Goal: Task Accomplishment & Management: Manage account settings

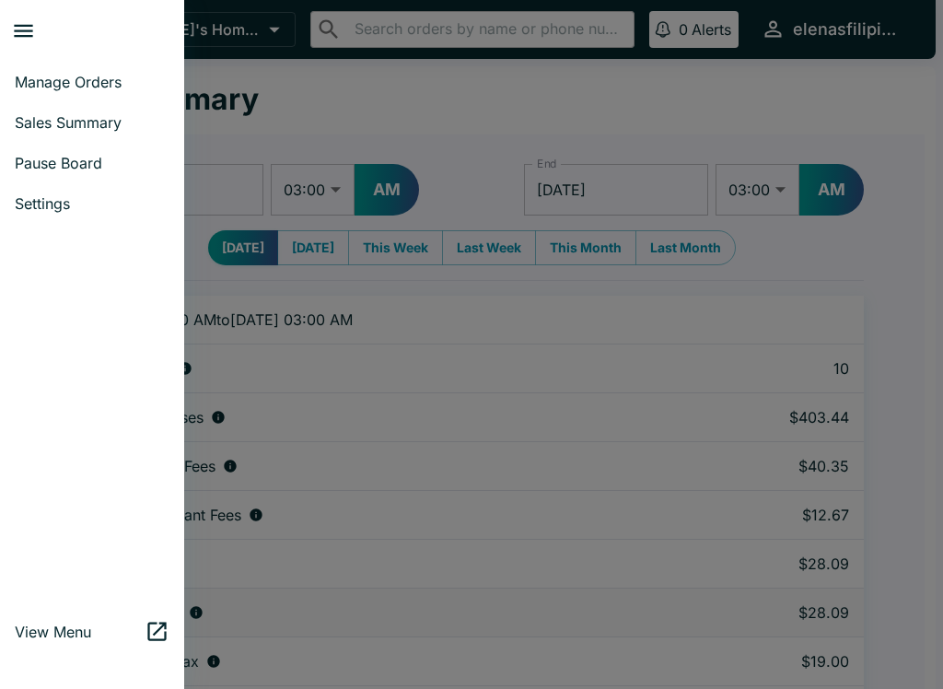
select select "03:00"
click at [88, 76] on span "Manage Orders" at bounding box center [92, 82] width 155 height 18
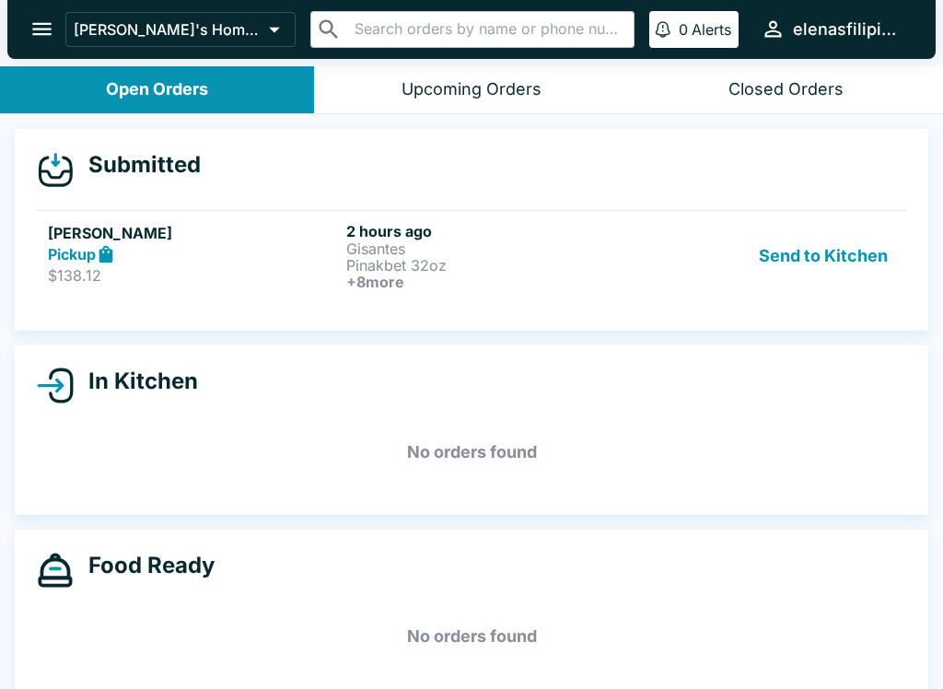
click at [816, 237] on button "Send to Kitchen" at bounding box center [824, 256] width 144 height 68
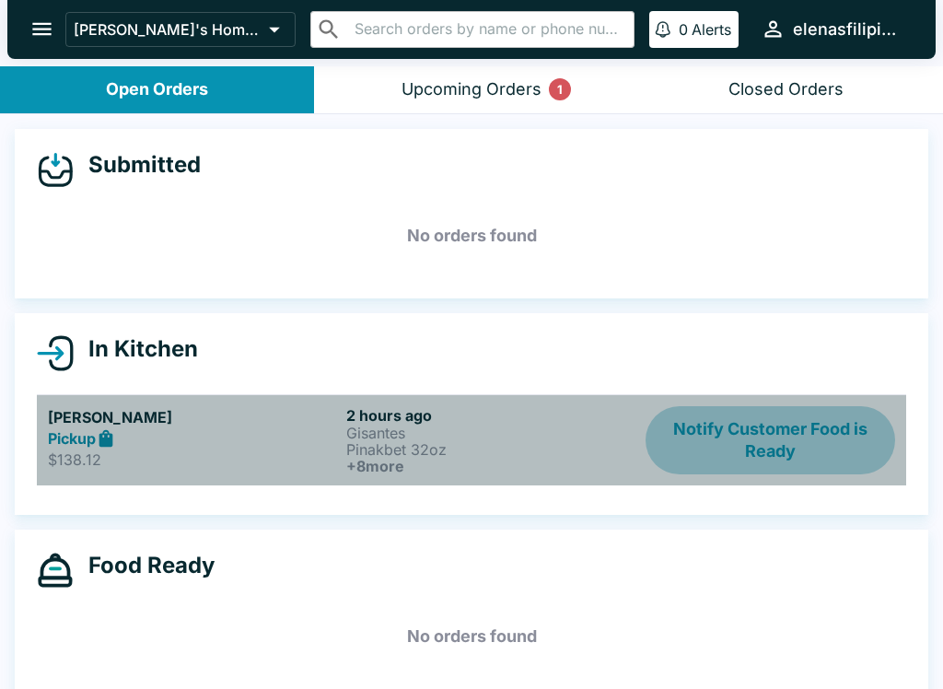
click at [743, 426] on button "Notify Customer Food is Ready" at bounding box center [771, 440] width 250 height 68
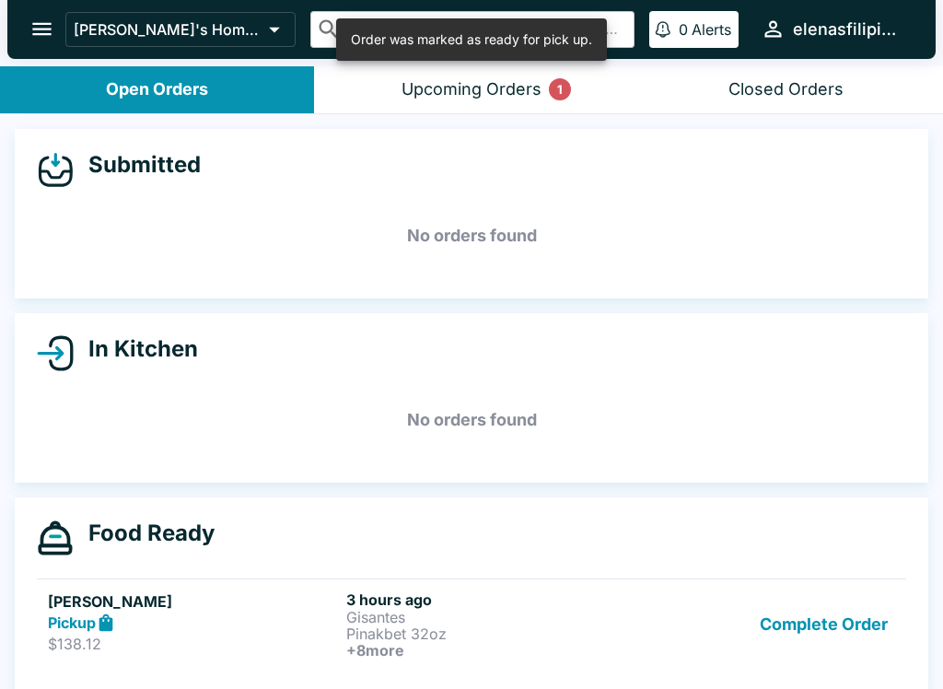
click at [525, 82] on div "Upcoming Orders 1" at bounding box center [472, 89] width 140 height 21
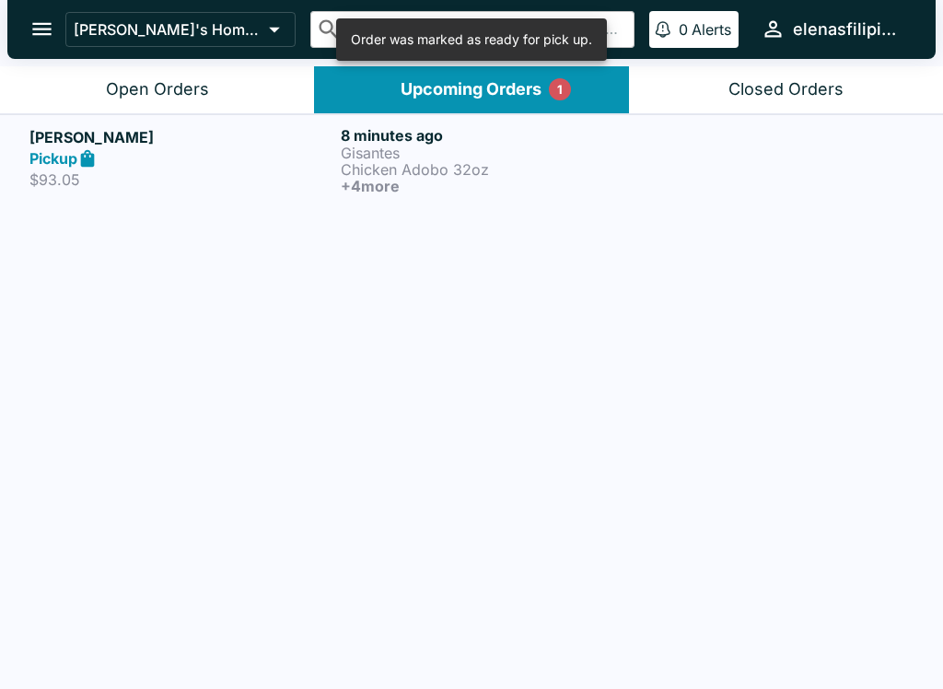
click at [353, 174] on p "Chicken Adobo 32oz" at bounding box center [493, 169] width 304 height 17
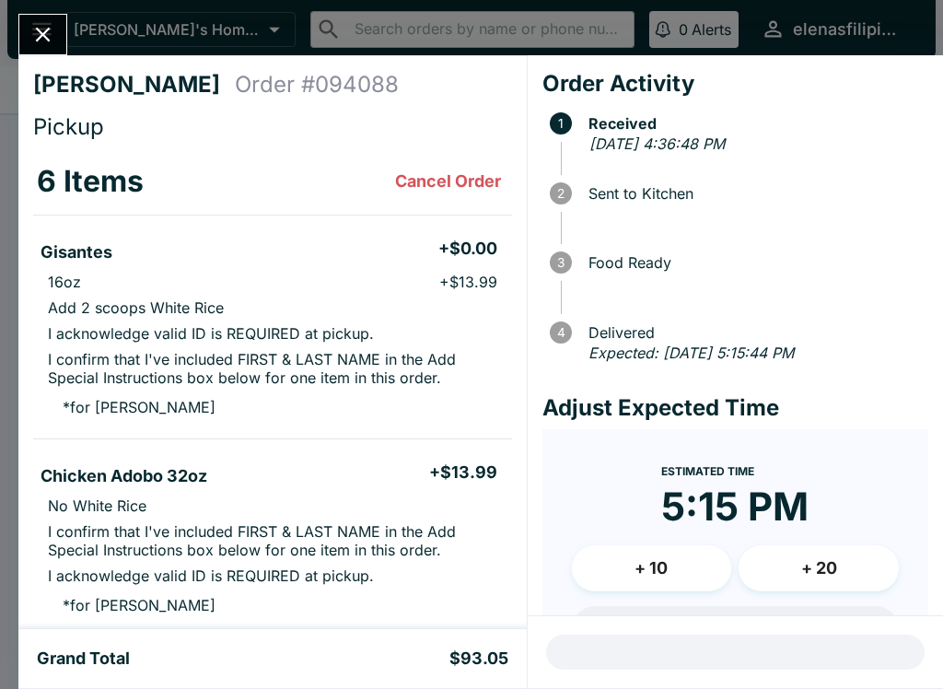
click at [29, 30] on button "Close" at bounding box center [42, 35] width 47 height 40
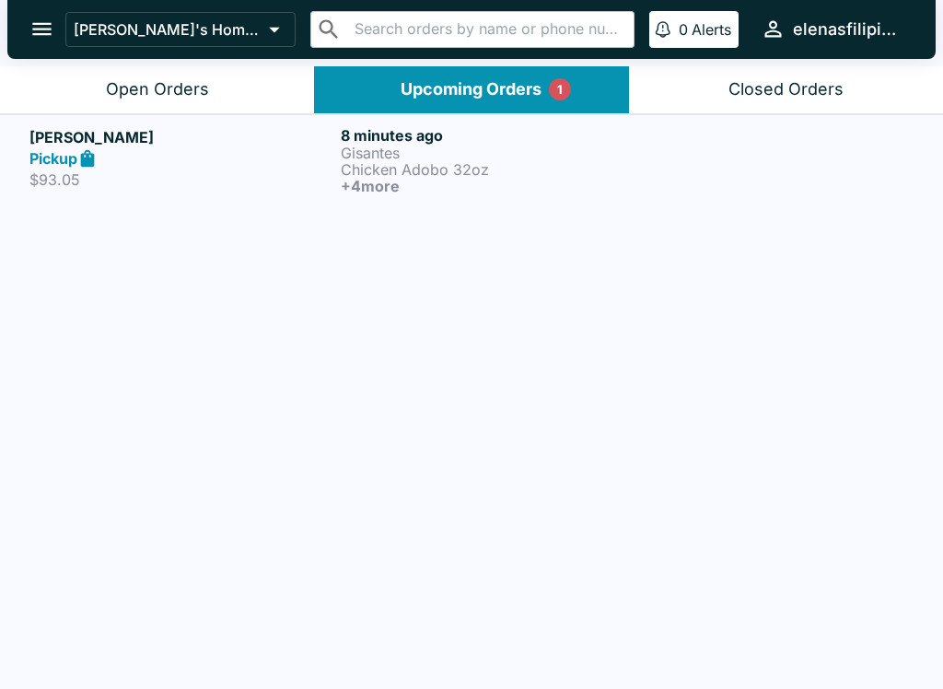
click at [321, 155] on div "Pickup" at bounding box center [181, 158] width 304 height 21
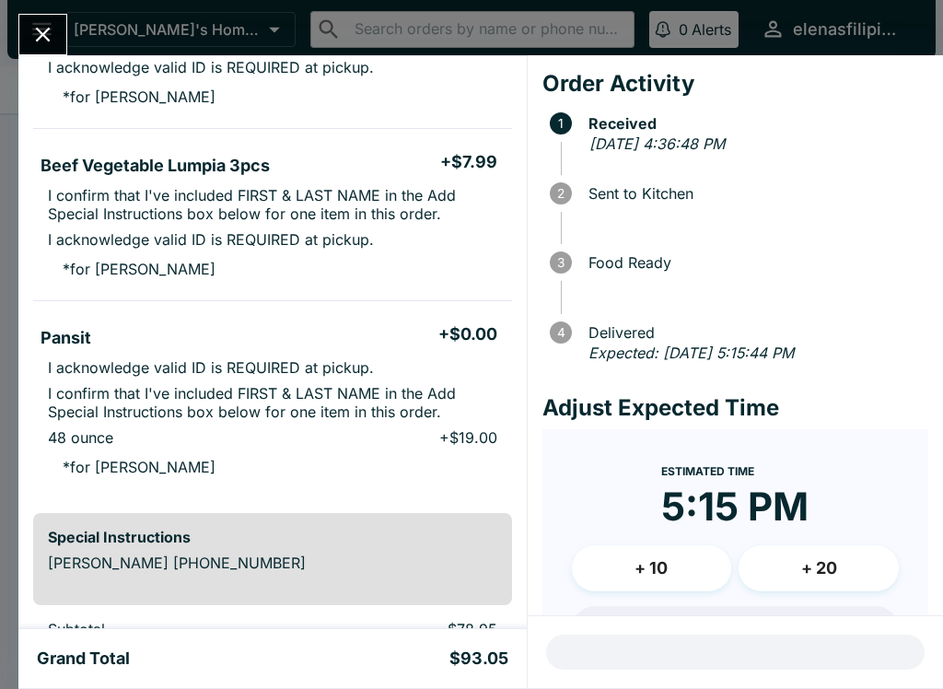
scroll to position [880, 0]
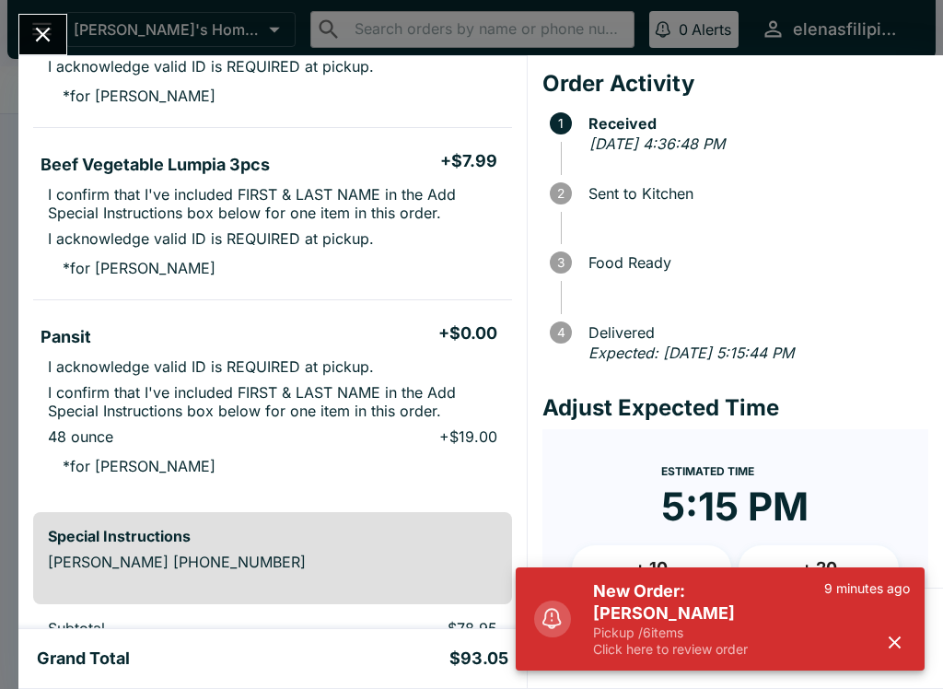
click at [27, 19] on button "Close" at bounding box center [42, 35] width 47 height 40
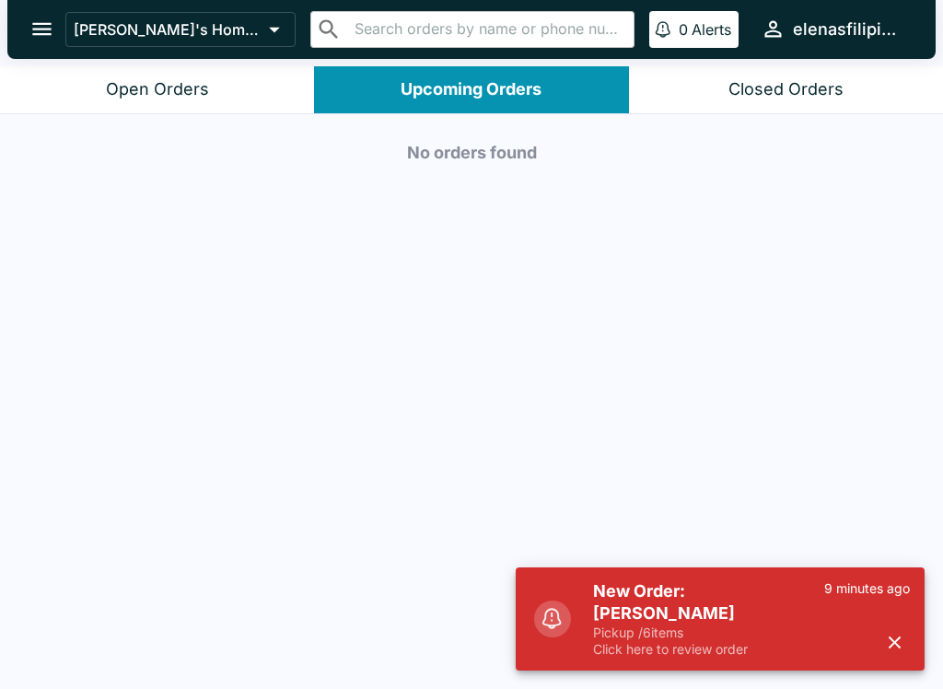
click at [146, 74] on button "Open Orders" at bounding box center [157, 89] width 314 height 47
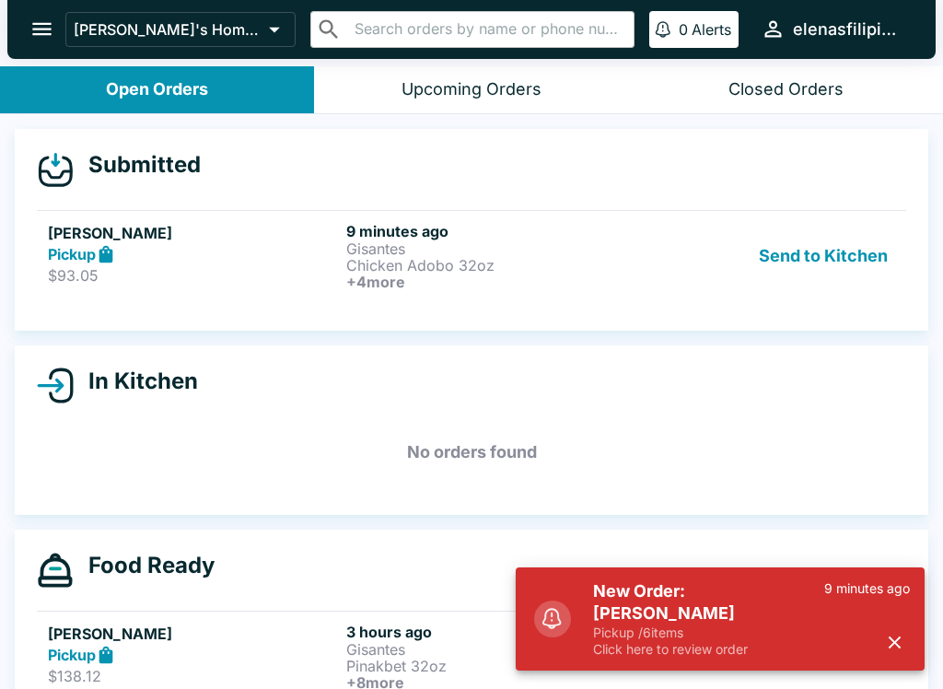
click at [818, 253] on button "Send to Kitchen" at bounding box center [824, 256] width 144 height 68
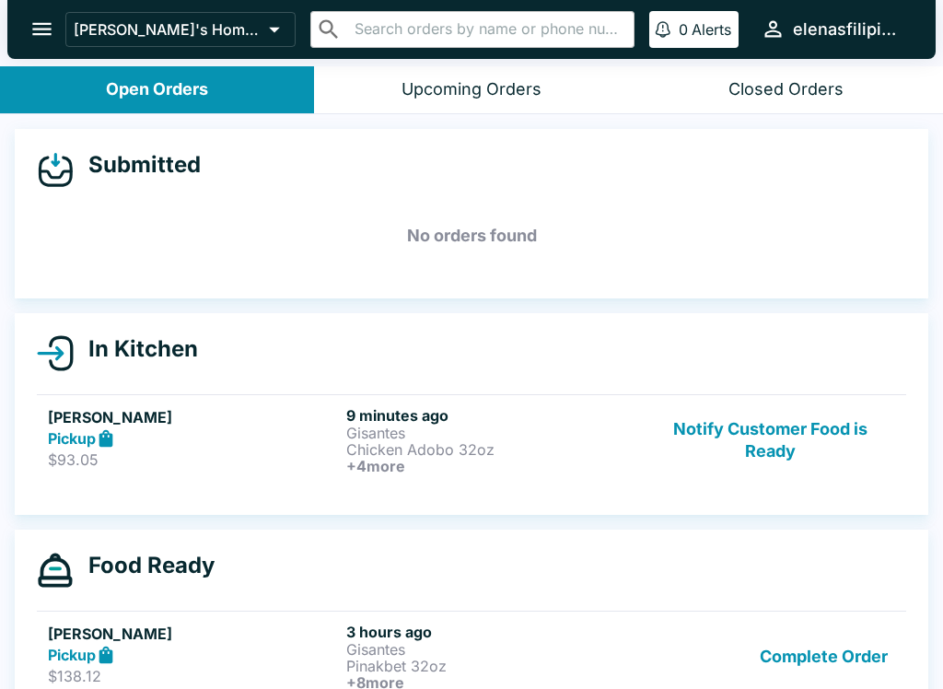
click at [841, 636] on button "Complete Order" at bounding box center [824, 657] width 143 height 68
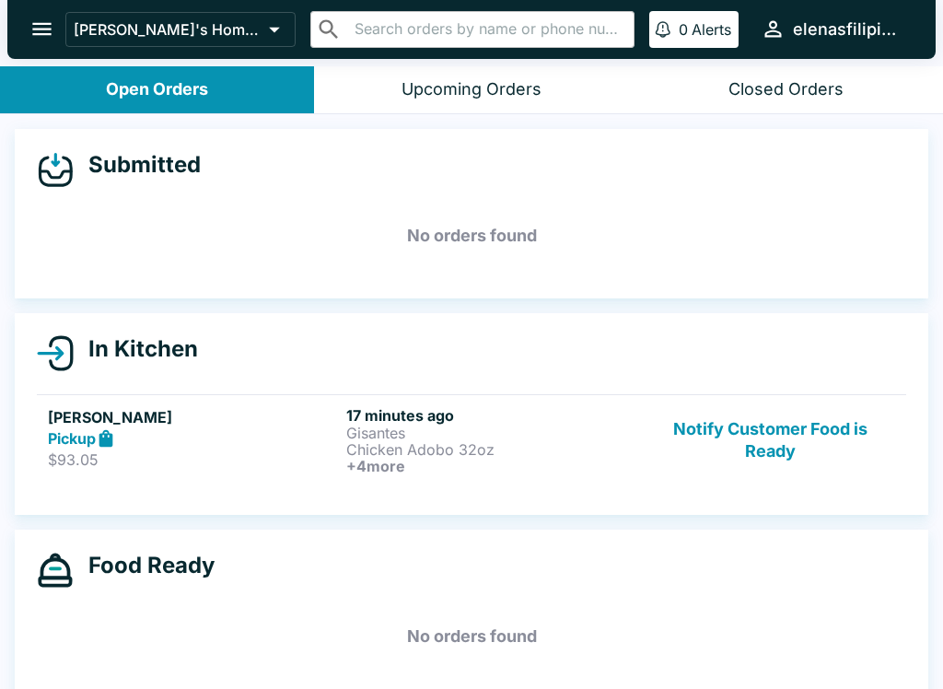
click at [386, 435] on p "Gisantes" at bounding box center [491, 433] width 291 height 17
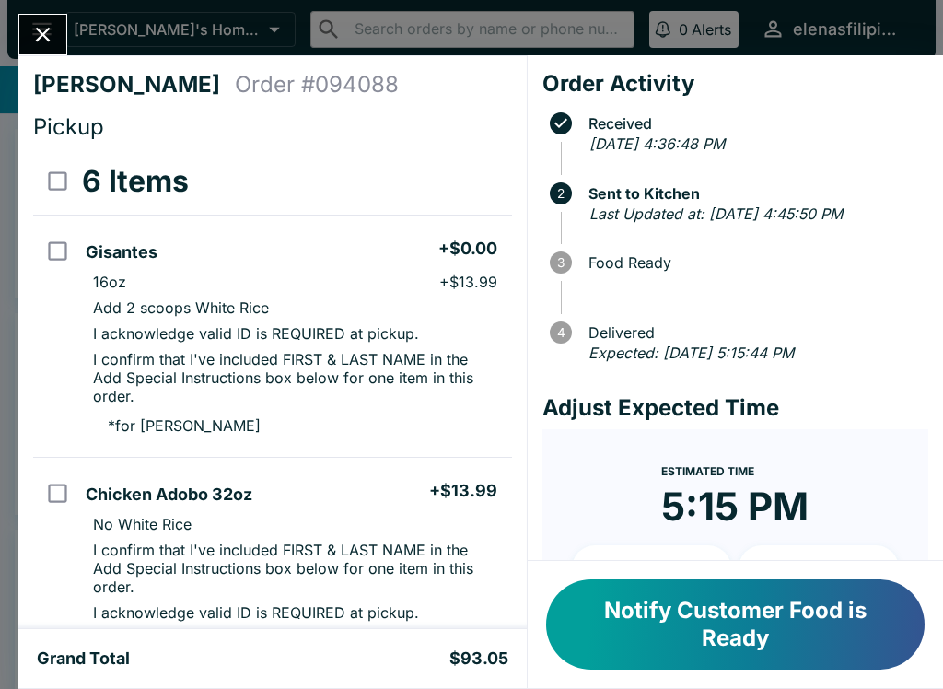
click at [677, 637] on button "Notify Customer Food is Ready" at bounding box center [735, 624] width 379 height 90
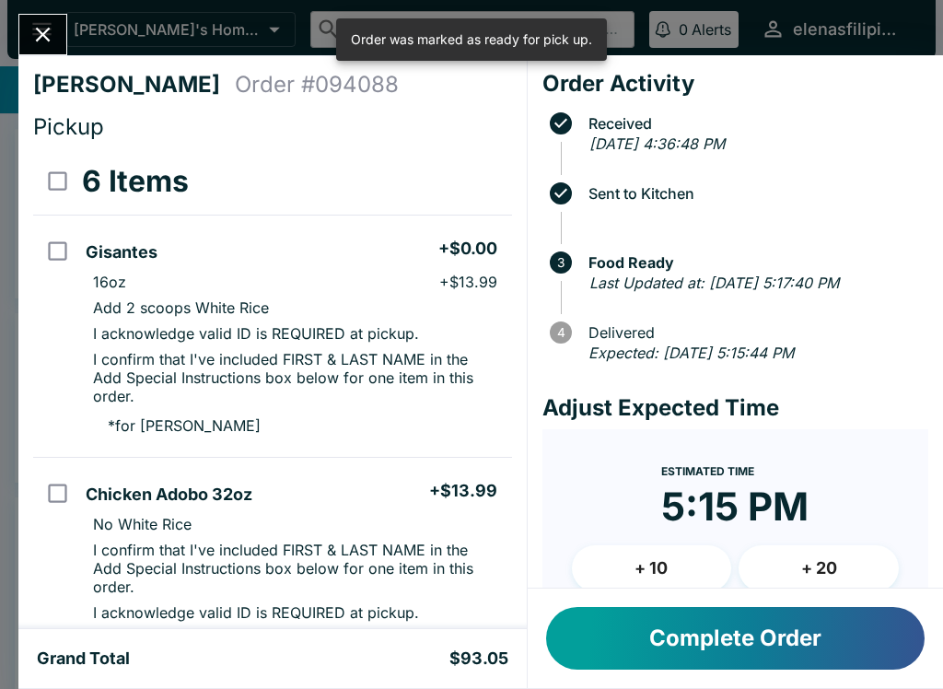
click at [710, 645] on button "Complete Order" at bounding box center [735, 638] width 379 height 63
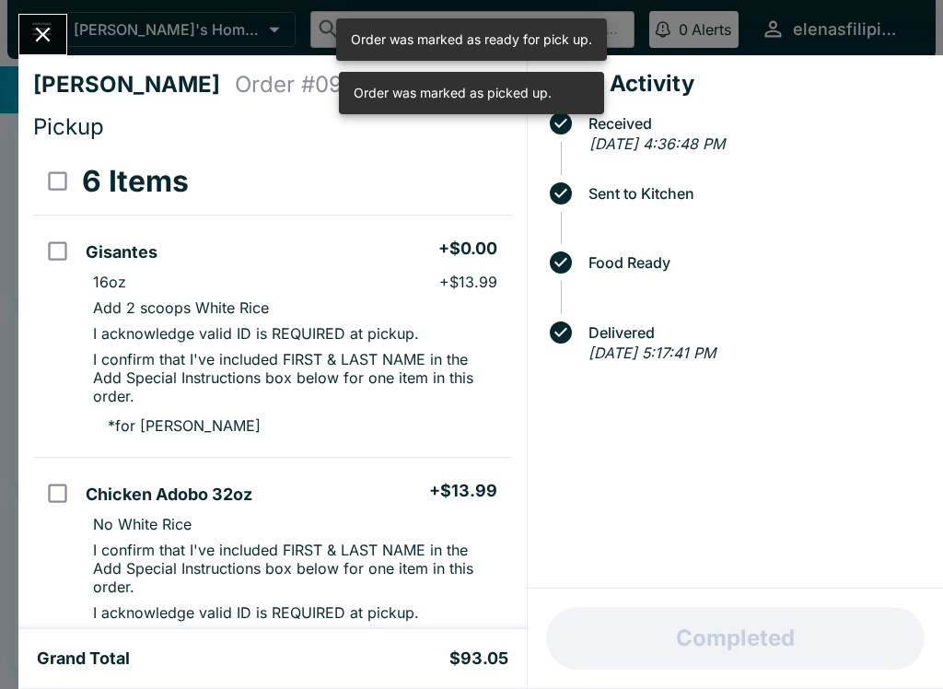
click at [24, 30] on button "Close" at bounding box center [42, 35] width 47 height 40
